Goal: Task Accomplishment & Management: Manage account settings

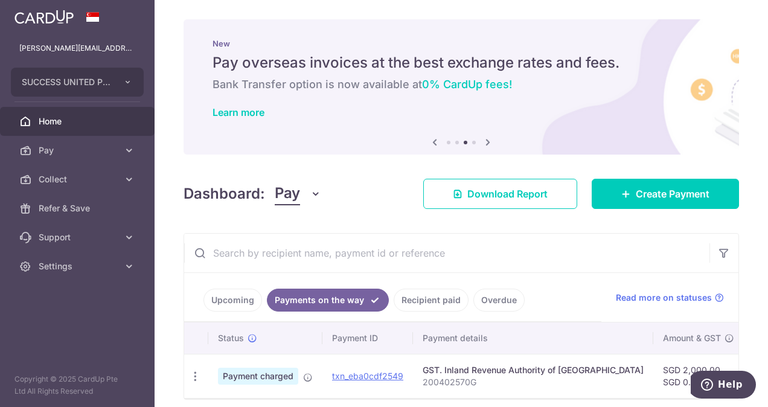
scroll to position [53, 0]
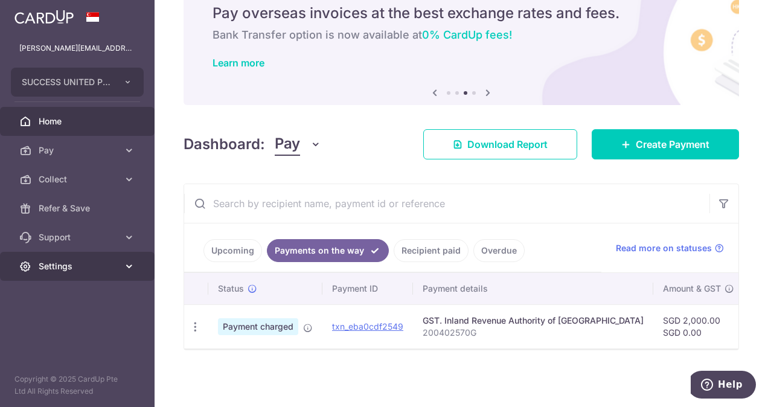
click at [122, 270] on link "Settings" at bounding box center [77, 266] width 155 height 29
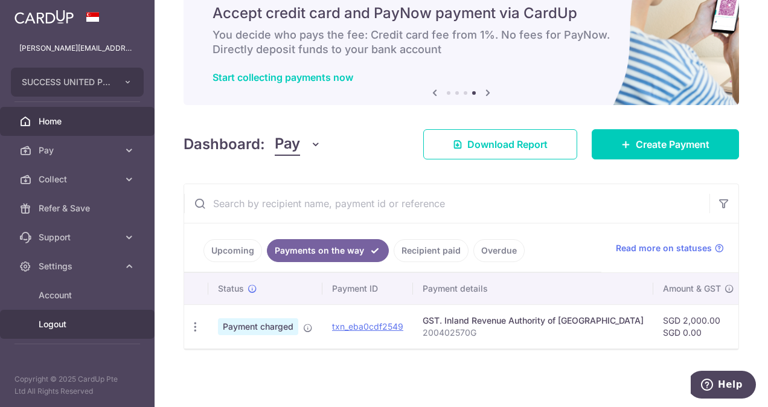
click at [56, 334] on link "Logout" at bounding box center [77, 324] width 155 height 29
